Goal: Use online tool/utility

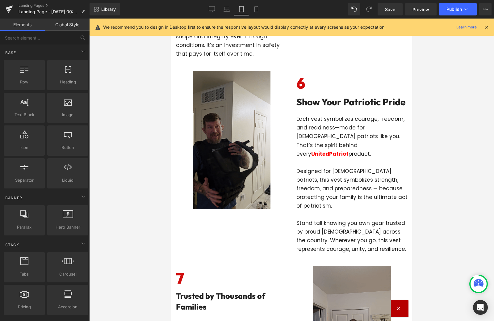
scroll to position [1251, 0]
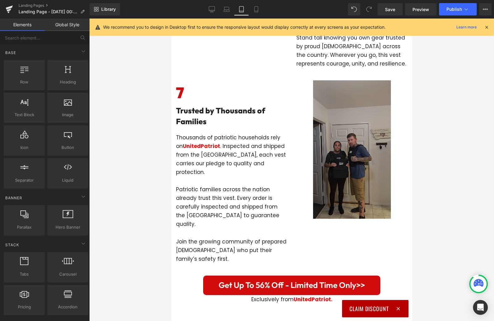
click at [343, 131] on div "Image" at bounding box center [351, 149] width 111 height 138
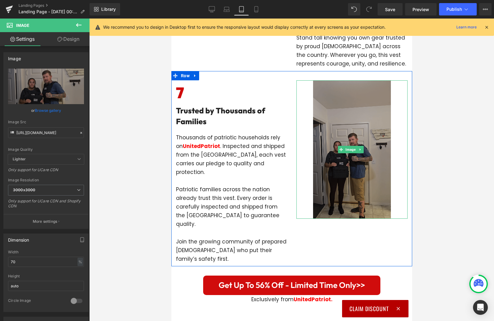
click at [336, 107] on img at bounding box center [352, 149] width 78 height 138
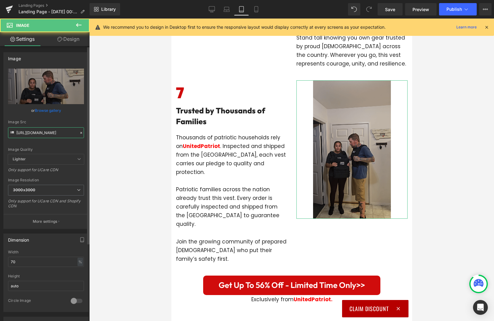
click at [51, 136] on input "[URL][DOMAIN_NAME]" at bounding box center [46, 132] width 76 height 11
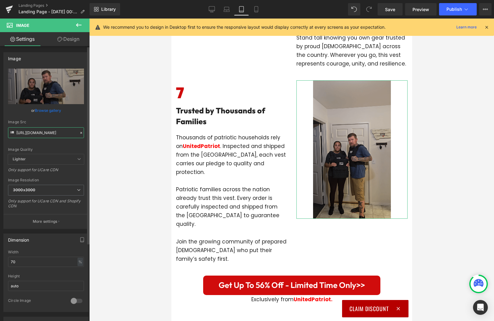
click at [51, 136] on input "[URL][DOMAIN_NAME]" at bounding box center [46, 132] width 76 height 11
paste input "resize.gif?v=1756156032"
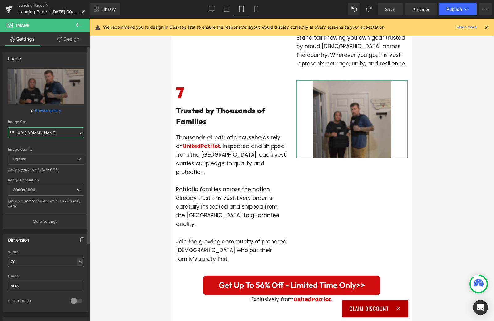
type input "[URL][DOMAIN_NAME]"
click at [39, 262] on input "70" at bounding box center [46, 262] width 76 height 10
type input "100"
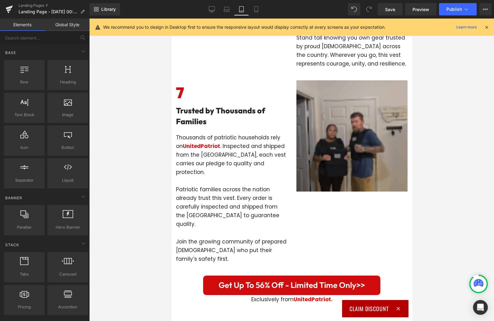
click at [137, 227] on div at bounding box center [291, 170] width 405 height 302
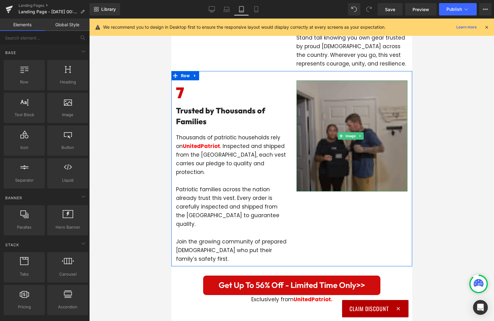
click at [363, 129] on img at bounding box center [351, 135] width 111 height 111
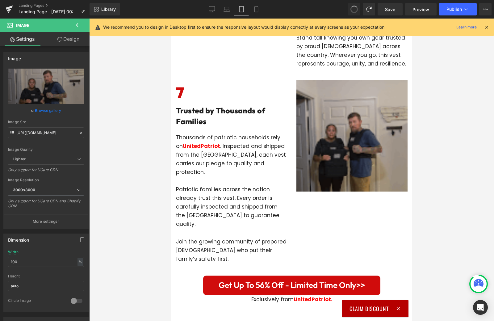
type input "70"
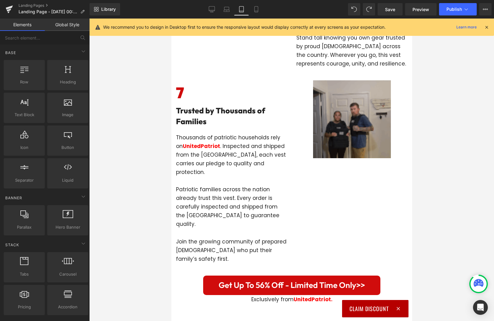
click at [146, 106] on div at bounding box center [291, 170] width 405 height 302
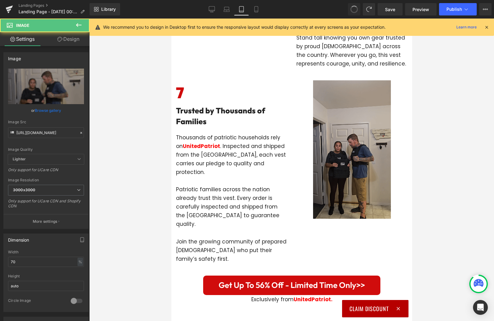
type input "[URL][DOMAIN_NAME]"
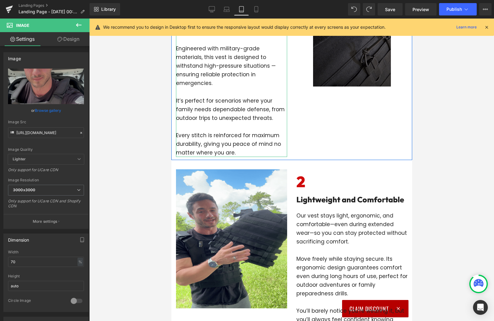
scroll to position [283, 0]
